Goal: Transaction & Acquisition: Purchase product/service

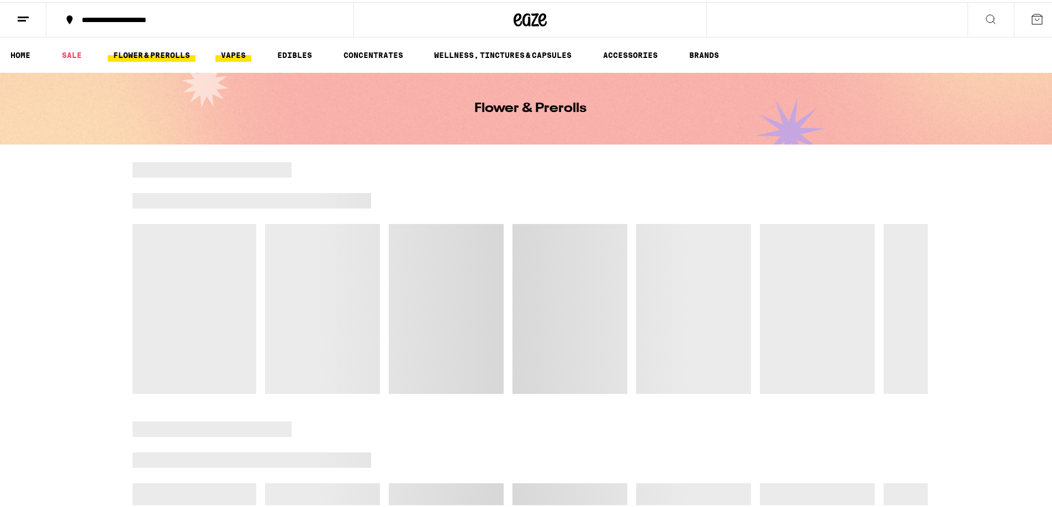
click at [232, 50] on link "VAPES" at bounding box center [233, 52] width 36 height 13
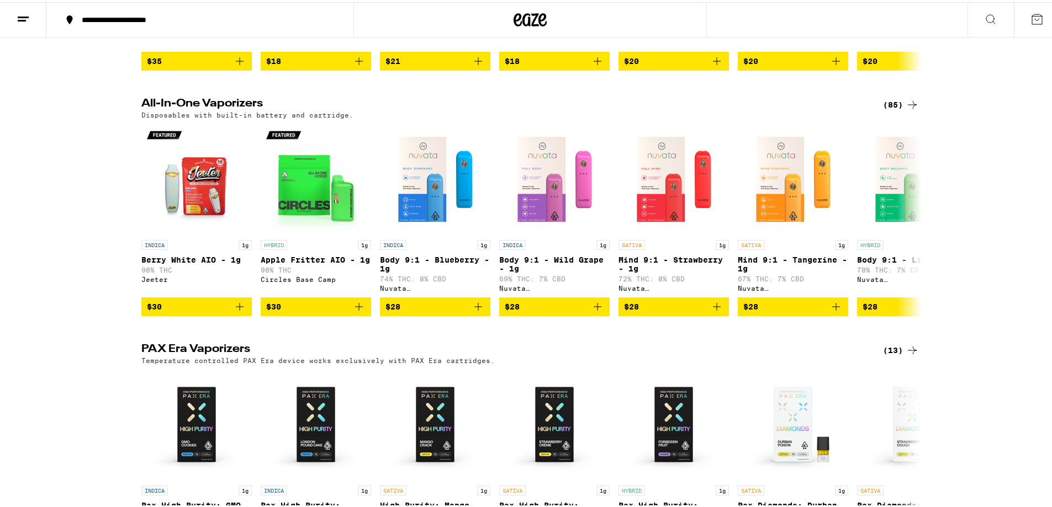
scroll to position [276, 0]
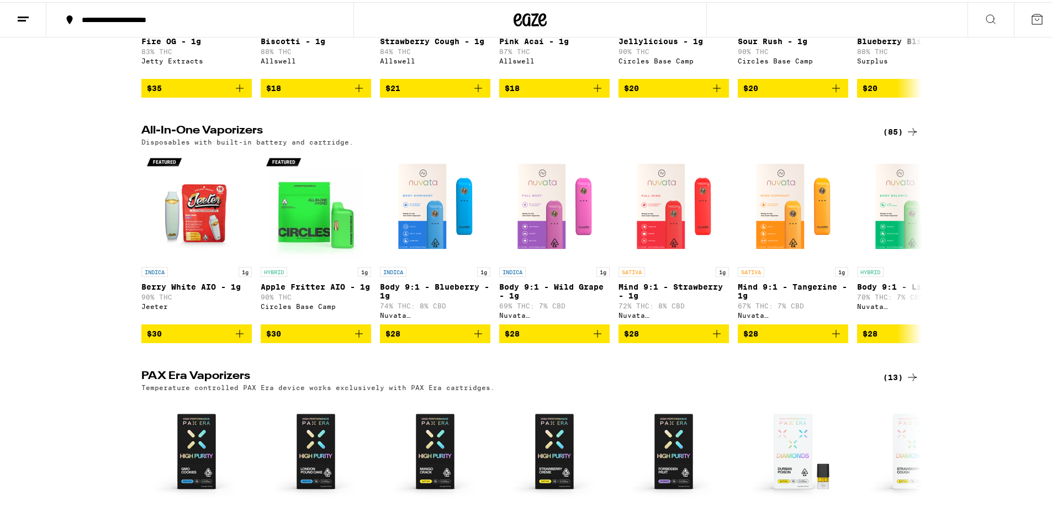
click at [905, 136] on icon at bounding box center [911, 129] width 13 height 13
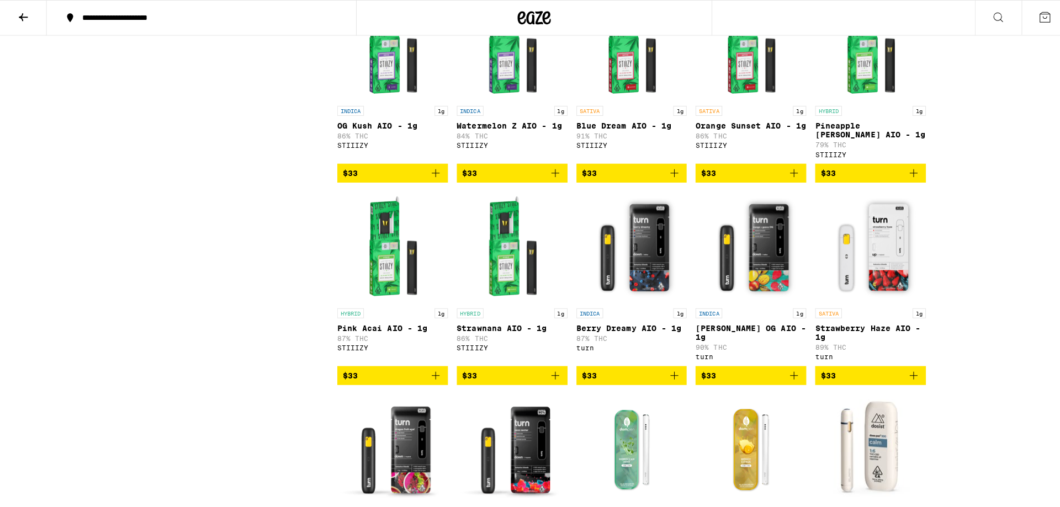
scroll to position [2484, 0]
